Goal: Find specific page/section: Find specific page/section

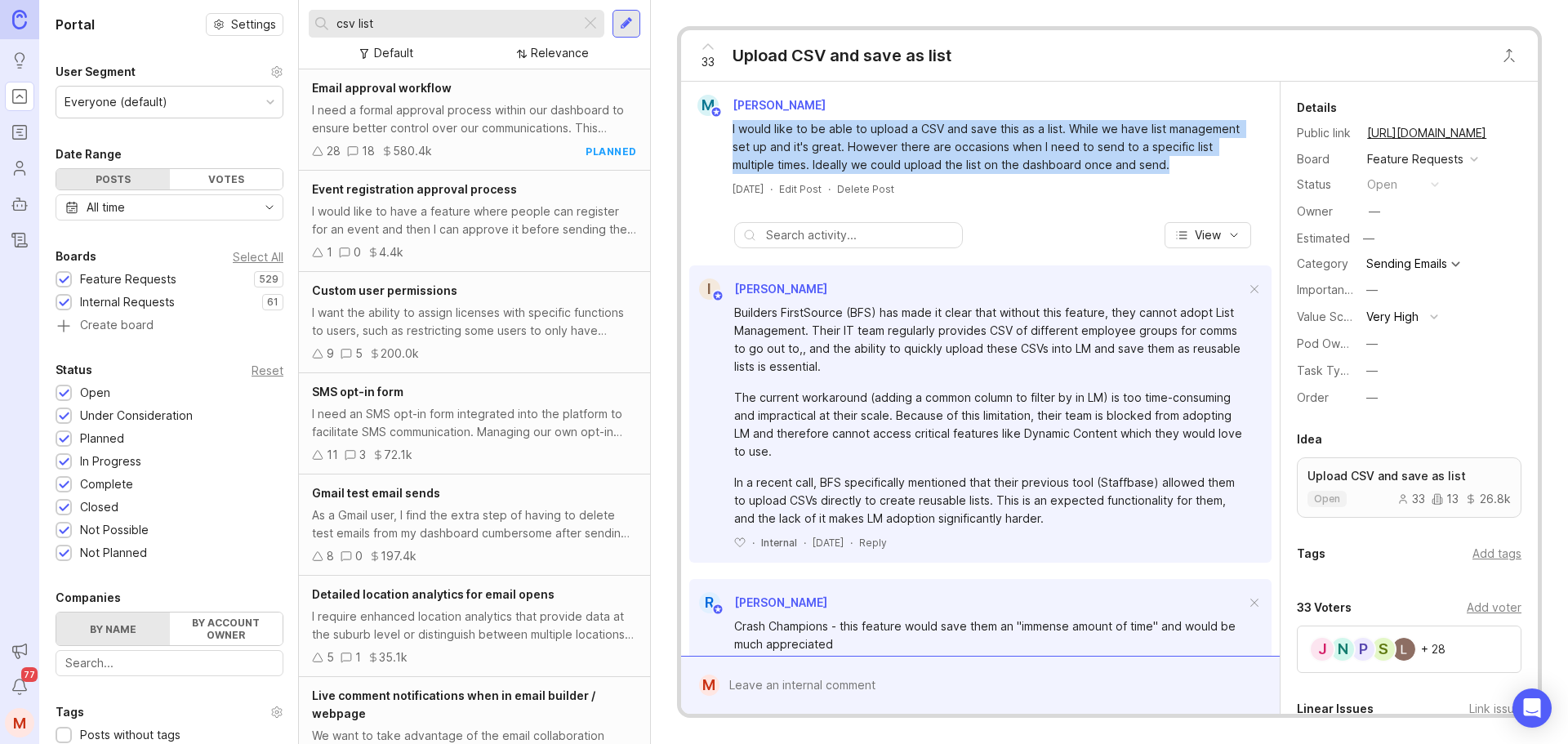
drag, startPoint x: 1174, startPoint y: 166, endPoint x: 713, endPoint y: 134, distance: 462.1
click at [713, 134] on div "I would like to be able to upload a CSV and save this as a list. While we have …" at bounding box center [980, 145] width 586 height 58
copy div "I would like to be able to upload a CSV and save this as a list. While we have …"
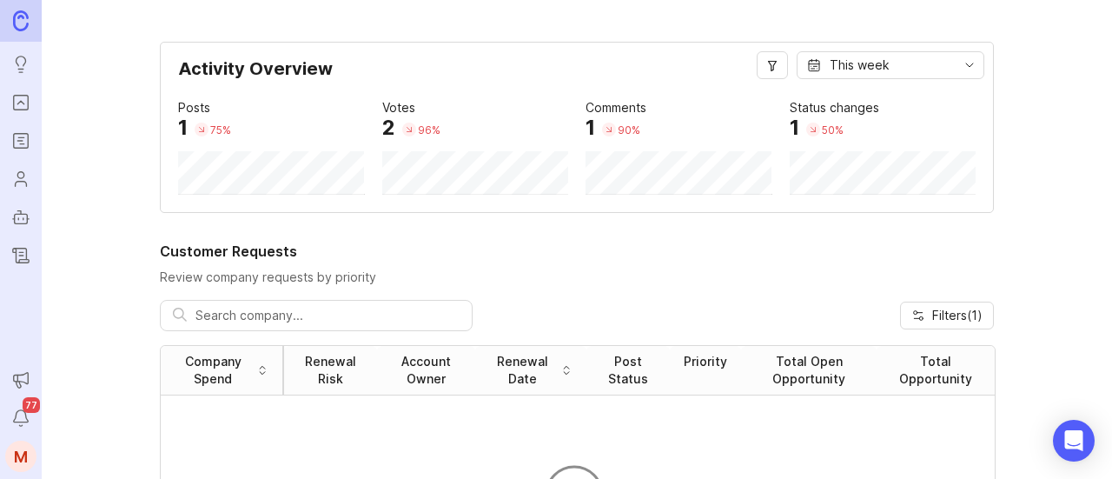
click at [31, 181] on link "Users" at bounding box center [20, 178] width 31 height 31
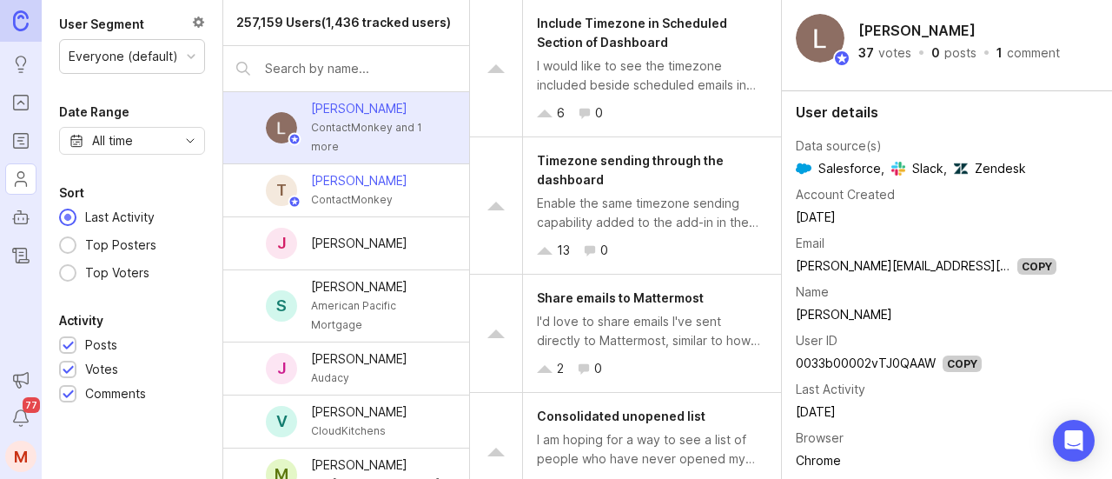
click at [360, 78] on input "text" at bounding box center [360, 68] width 190 height 19
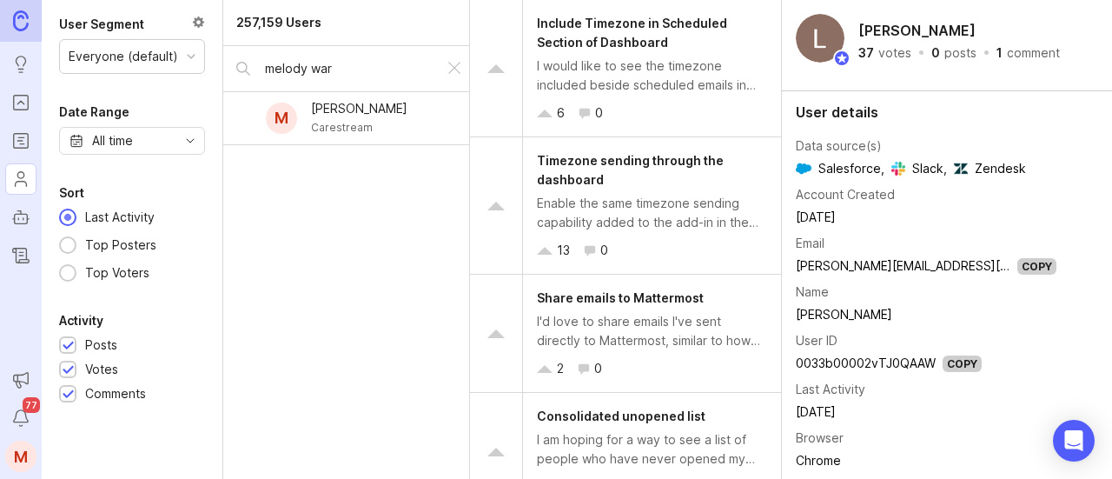
type input "melody war"
click at [343, 118] on div "Carestream" at bounding box center [359, 127] width 96 height 19
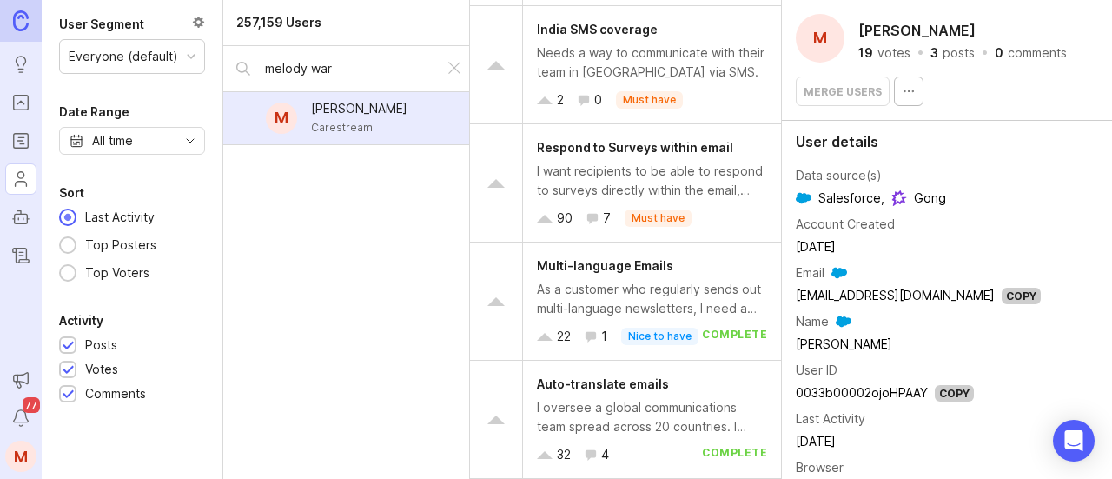
scroll to position [1133, 0]
click at [649, 162] on div "I want recipients to be able to respond to surveys directly within the email, r…" at bounding box center [652, 181] width 230 height 38
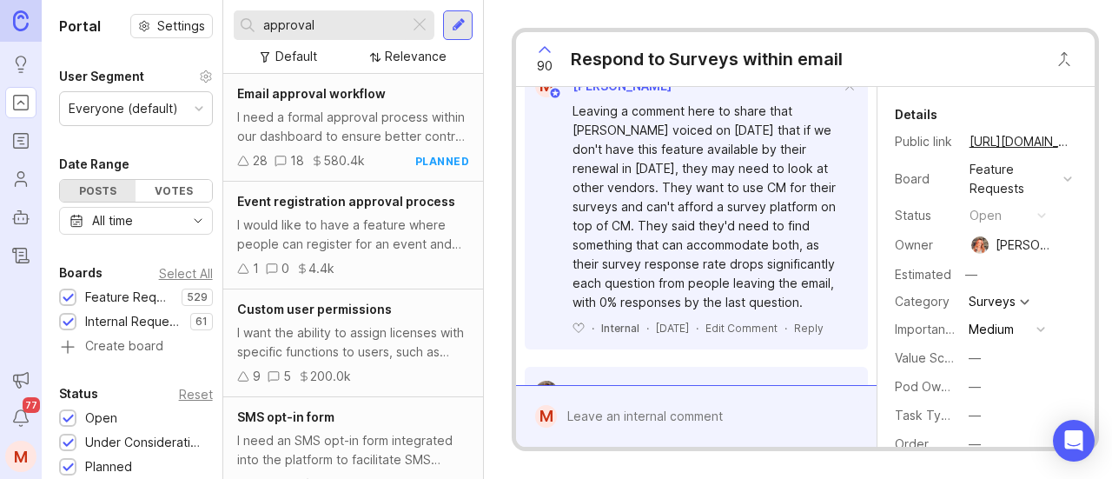
scroll to position [431, 0]
